Goal: Find specific page/section: Find specific page/section

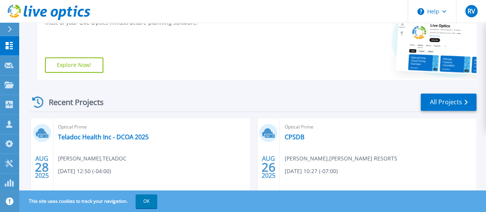
scroll to position [156, 0]
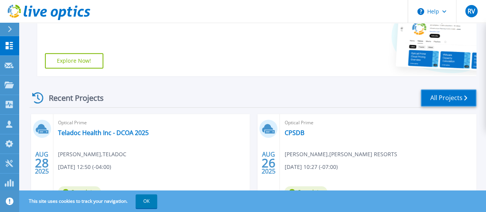
click at [448, 96] on link "All Projects" at bounding box center [449, 97] width 56 height 17
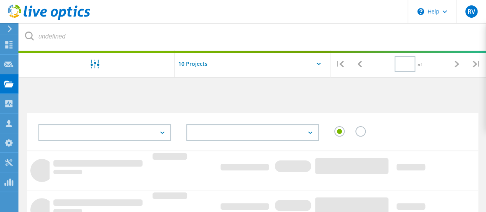
type input "1"
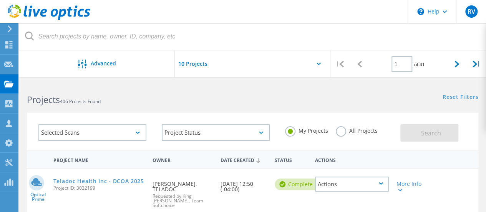
click at [341, 133] on label "All Projects" at bounding box center [357, 129] width 42 height 7
click at [0, 0] on input "All Projects" at bounding box center [0, 0] width 0 height 0
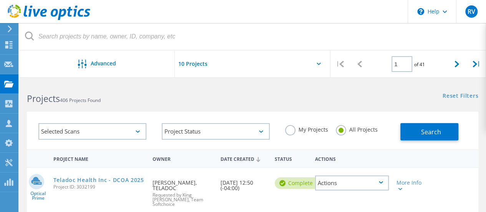
scroll to position [2, 0]
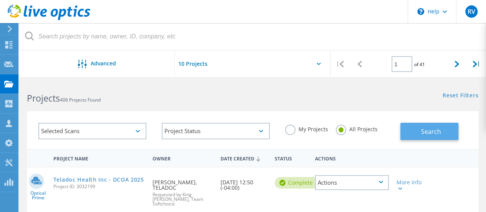
click at [424, 133] on span "Search" at bounding box center [431, 131] width 20 height 8
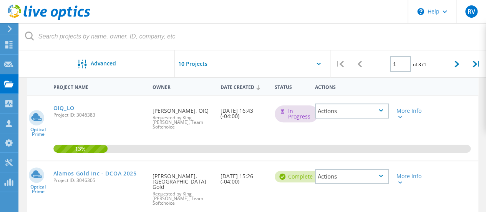
scroll to position [0, 0]
